Goal: Obtain resource: Download file/media

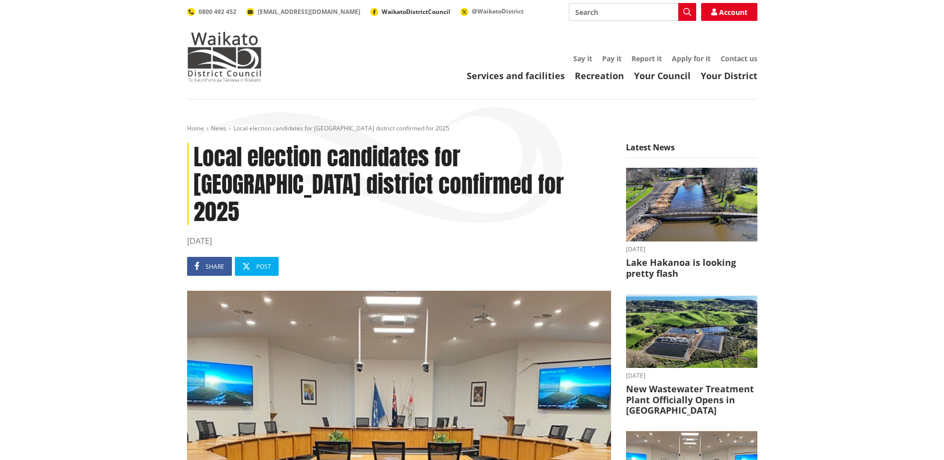
click at [382, 13] on span "WaikatoDistrictCouncil" at bounding box center [416, 11] width 69 height 8
click at [684, 56] on link "Apply for it" at bounding box center [690, 58] width 39 height 9
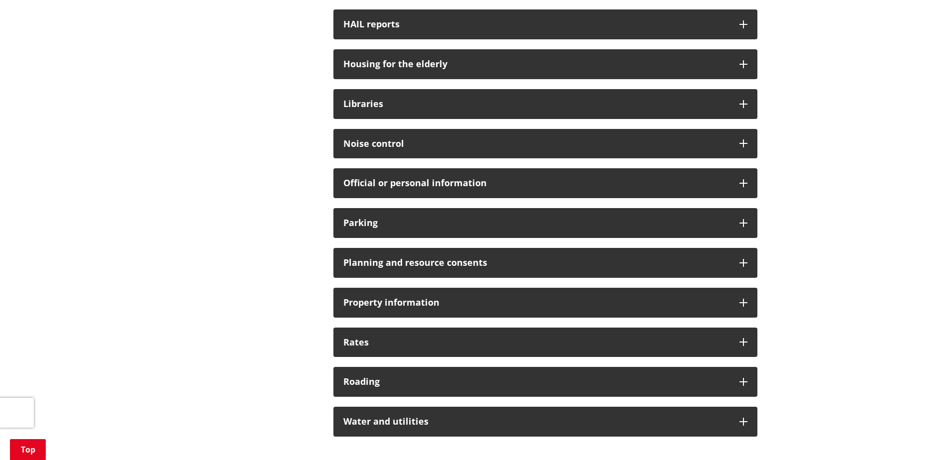
scroll to position [597, 0]
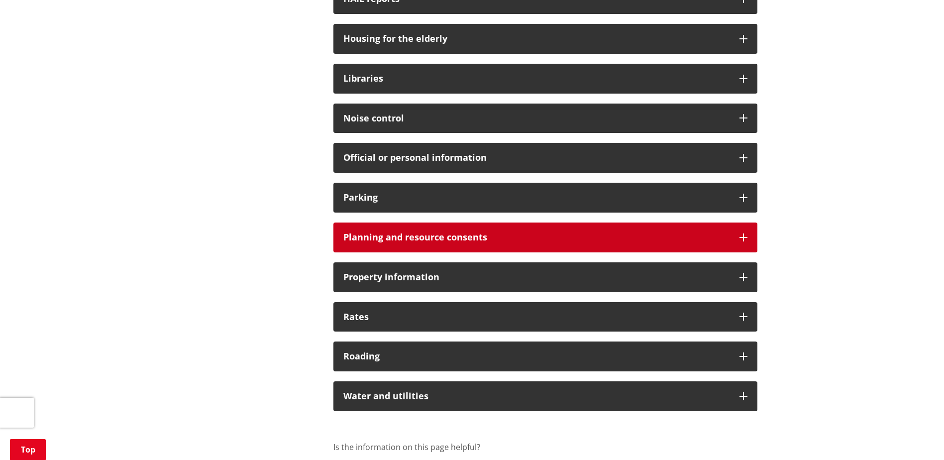
click at [740, 237] on icon at bounding box center [743, 237] width 8 height 8
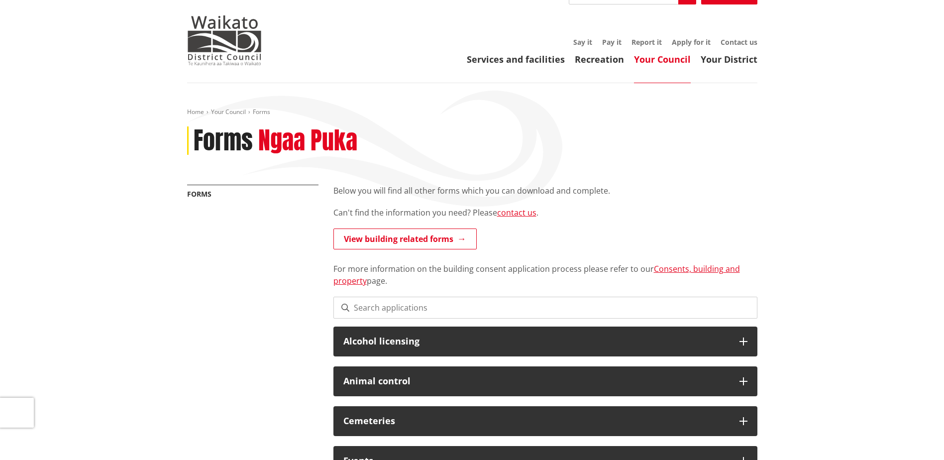
scroll to position [0, 0]
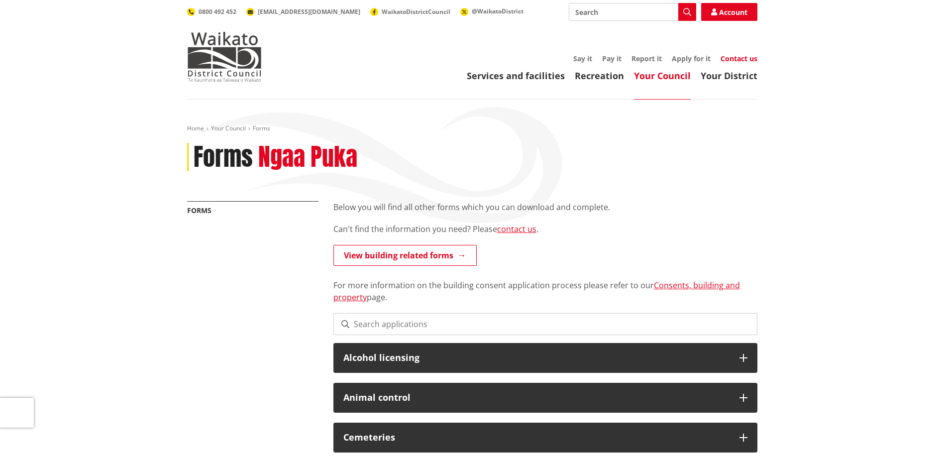
click at [743, 59] on link "Contact us" at bounding box center [738, 58] width 37 height 9
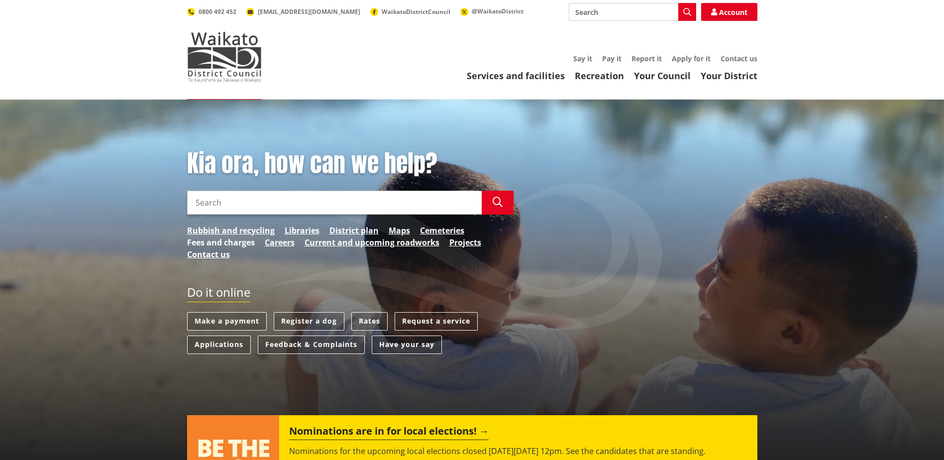
click at [238, 244] on link "Fees and charges" at bounding box center [221, 242] width 68 height 12
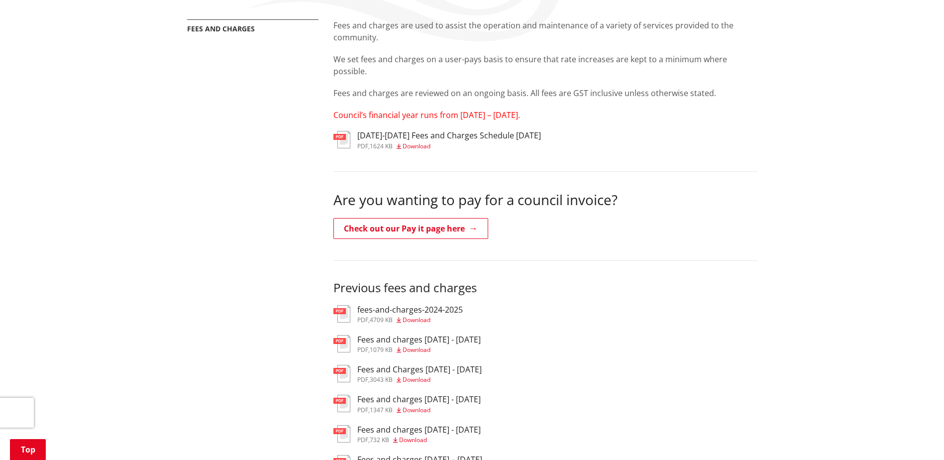
scroll to position [199, 0]
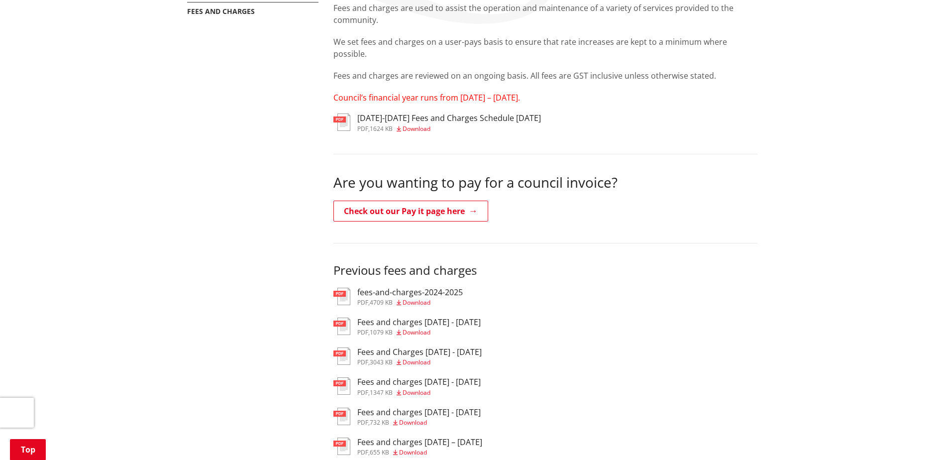
click at [424, 128] on span "Download" at bounding box center [416, 128] width 28 height 8
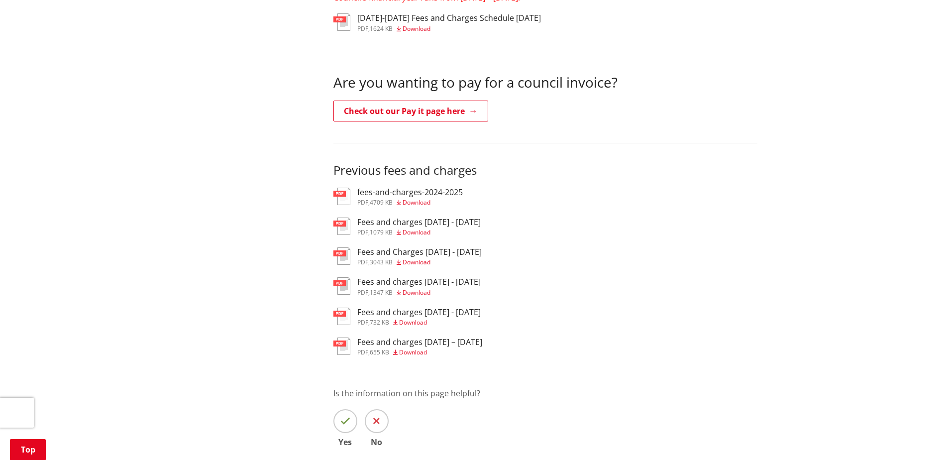
scroll to position [298, 0]
click at [400, 112] on link "Check out our Pay it page here" at bounding box center [410, 111] width 155 height 21
